Goal: Information Seeking & Learning: Learn about a topic

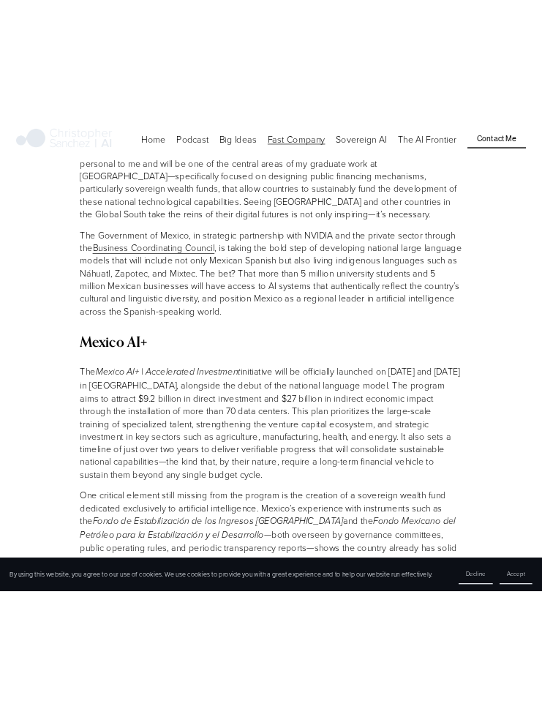
scroll to position [748, 0]
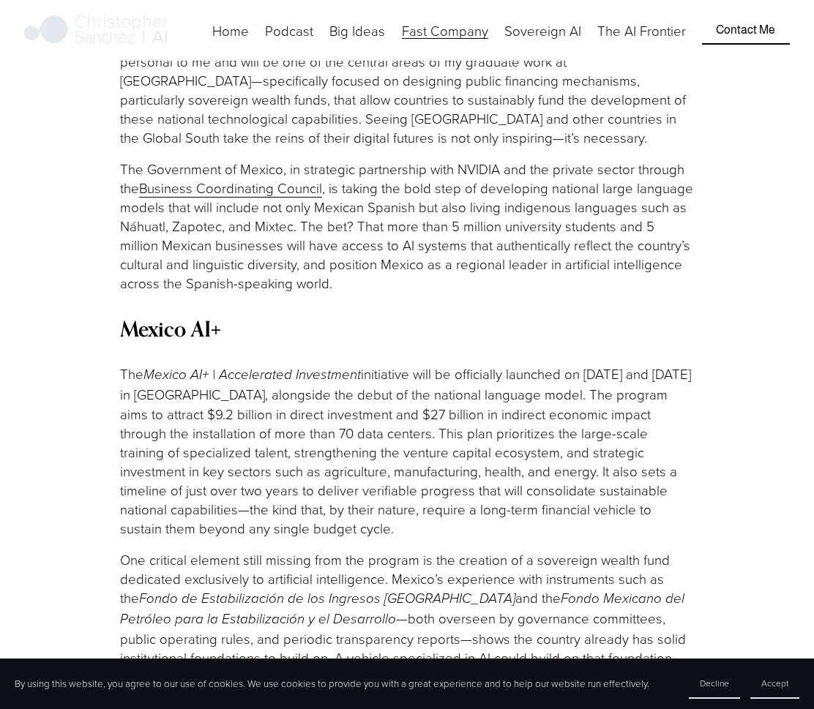
click at [225, 179] on link "Business Coordinating Council" at bounding box center [230, 188] width 183 height 19
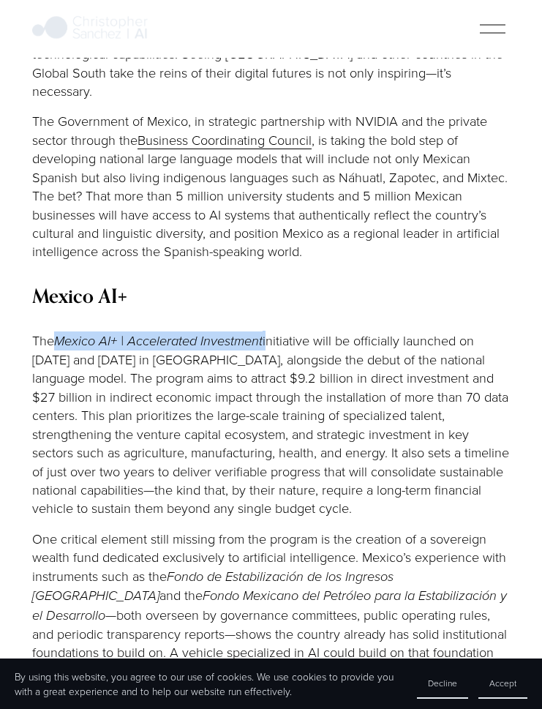
drag, startPoint x: 270, startPoint y: 321, endPoint x: 60, endPoint y: 329, distance: 210.3
click at [60, 332] on p "The Mexico AI+ | Accelerated Investment initiative will be officially launched …" at bounding box center [270, 425] width 477 height 187
copy p "Mexico AI+ | Accelerated Investment"
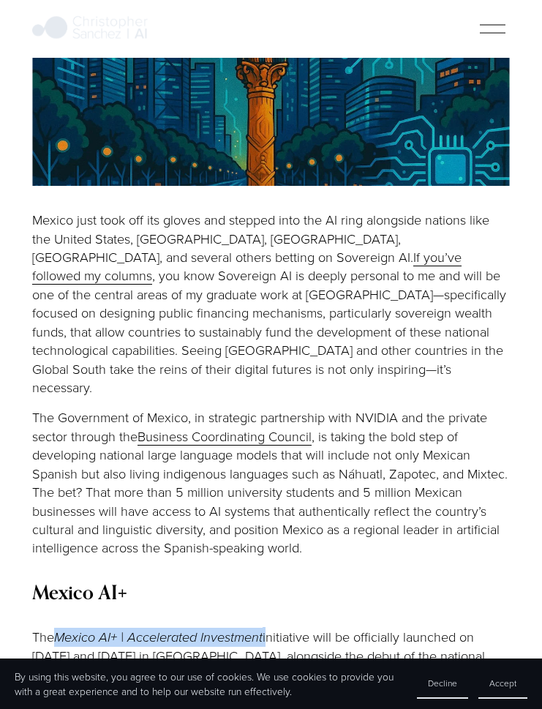
scroll to position [487, 0]
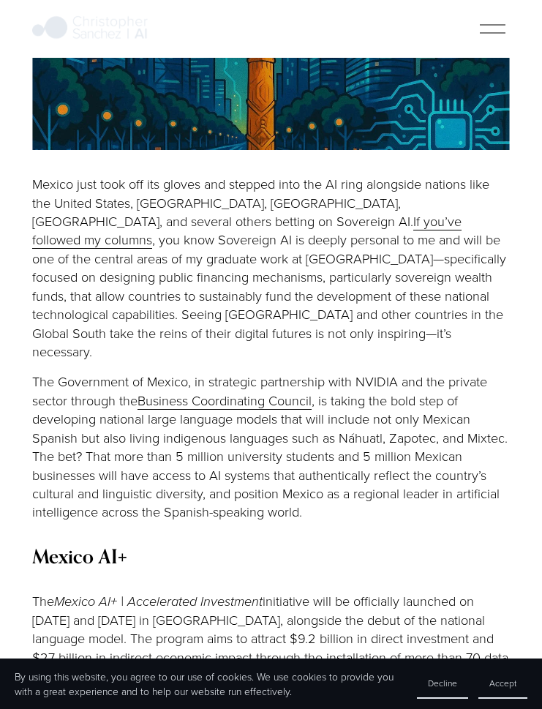
click at [214, 407] on p "The Government of Mexico, in strategic partnership with NVIDIA and the private …" at bounding box center [270, 447] width 477 height 149
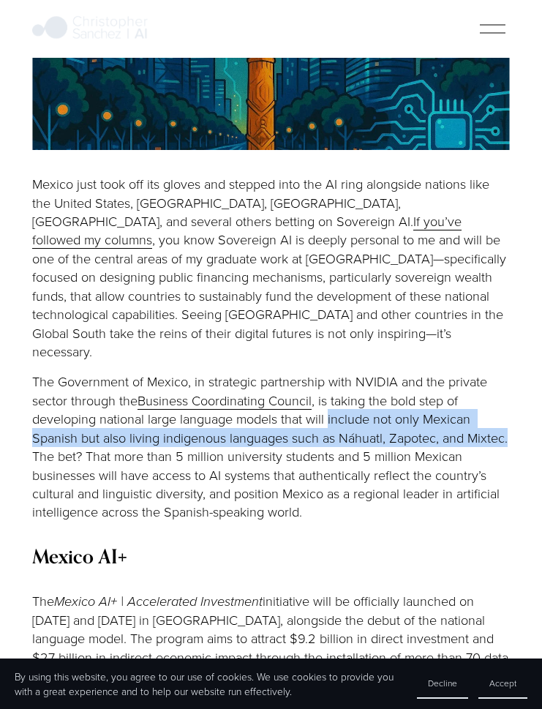
drag, startPoint x: 74, startPoint y: 439, endPoint x: 329, endPoint y: 405, distance: 257.8
click at [329, 405] on p "The Government of Mexico, in strategic partnership with NVIDIA and the private …" at bounding box center [270, 447] width 477 height 149
copy p "include not only Mexican Spanish but also living indigenous languages such as N…"
